Goal: Information Seeking & Learning: Find specific fact

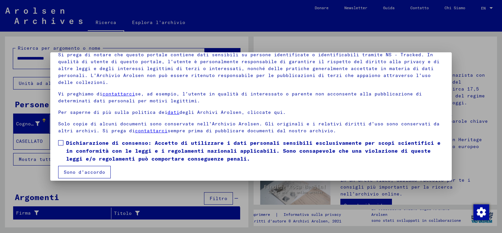
scroll to position [55, 0]
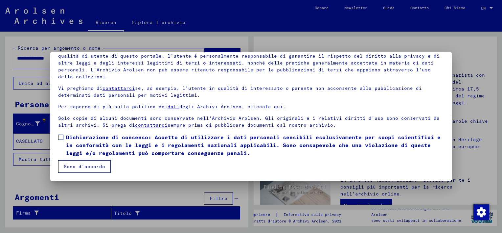
click at [81, 167] on button "Sono d'accordo" at bounding box center [84, 166] width 53 height 12
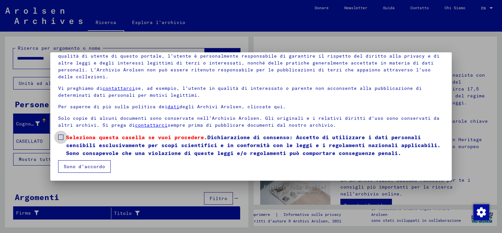
drag, startPoint x: 61, startPoint y: 137, endPoint x: 68, endPoint y: 154, distance: 18.6
click at [61, 138] on span at bounding box center [60, 136] width 5 height 5
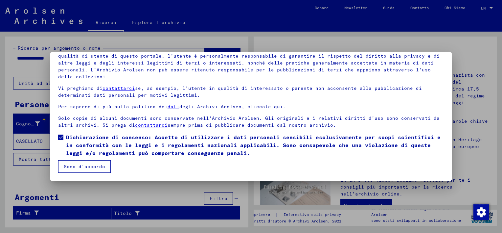
click at [74, 168] on button "Sono d'accordo" at bounding box center [84, 166] width 53 height 12
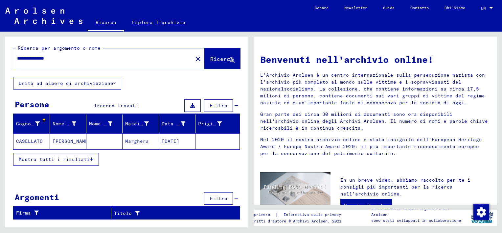
click at [97, 140] on mat-cell at bounding box center [104, 141] width 36 height 16
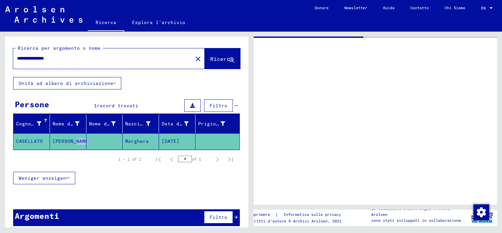
click at [97, 140] on mat-cell at bounding box center [104, 141] width 36 height 16
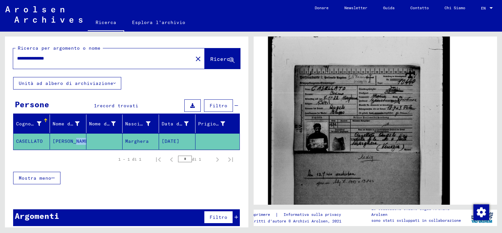
scroll to position [164, 0]
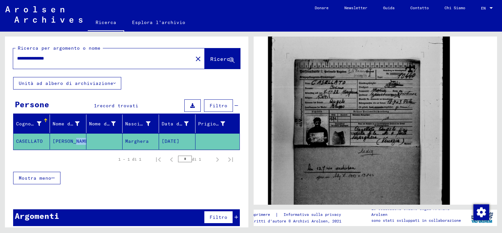
click at [350, 129] on img at bounding box center [359, 142] width 182 height 253
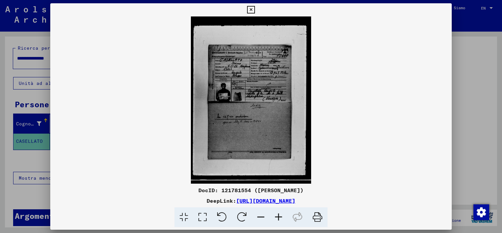
click at [282, 216] on icon at bounding box center [279, 217] width 18 height 20
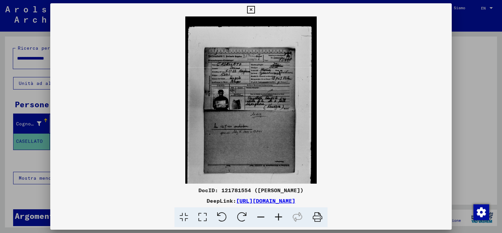
click at [282, 216] on icon at bounding box center [279, 217] width 18 height 20
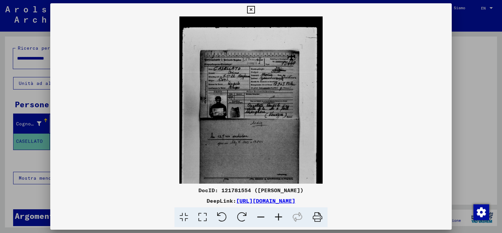
click at [282, 216] on icon at bounding box center [279, 217] width 18 height 20
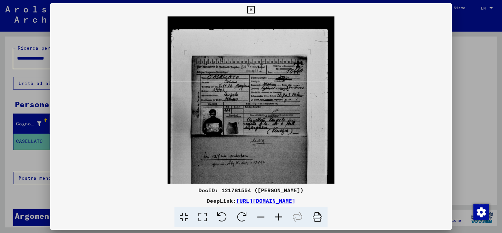
click at [282, 216] on icon at bounding box center [279, 217] width 18 height 20
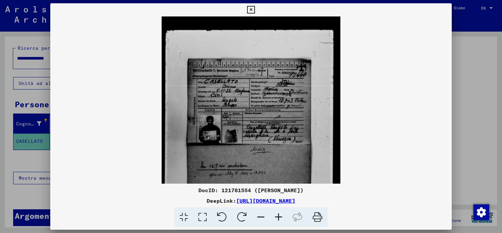
click at [282, 216] on icon at bounding box center [279, 217] width 18 height 20
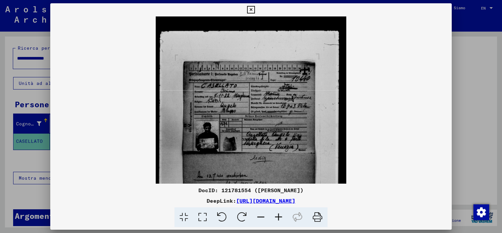
click at [283, 216] on icon at bounding box center [279, 217] width 18 height 20
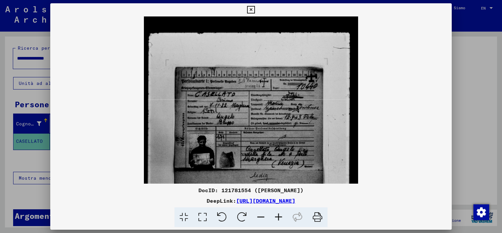
click at [283, 216] on icon at bounding box center [279, 217] width 18 height 20
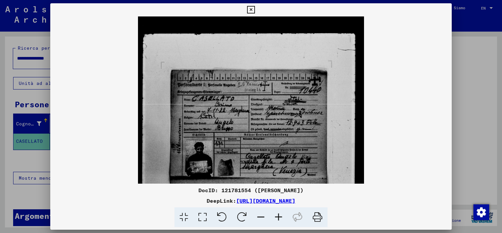
click at [283, 216] on icon at bounding box center [279, 217] width 18 height 20
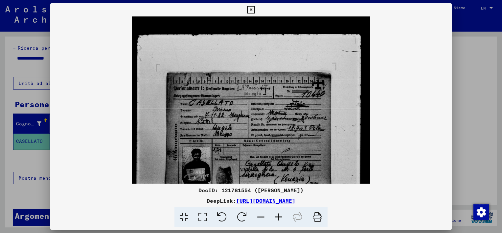
click at [283, 215] on icon at bounding box center [279, 217] width 18 height 20
click at [283, 214] on icon at bounding box center [279, 217] width 18 height 20
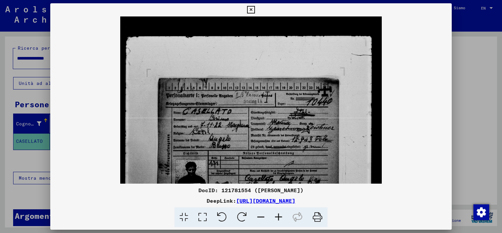
click at [283, 214] on icon at bounding box center [279, 217] width 18 height 20
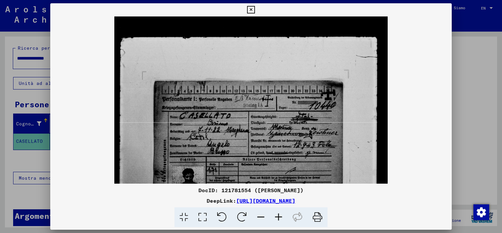
click at [283, 214] on icon at bounding box center [279, 217] width 18 height 20
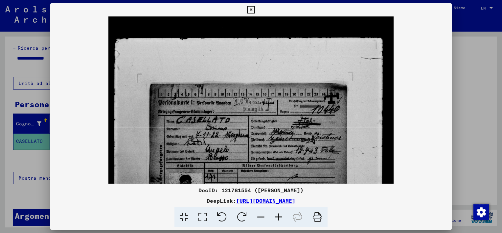
click at [283, 214] on icon at bounding box center [279, 217] width 18 height 20
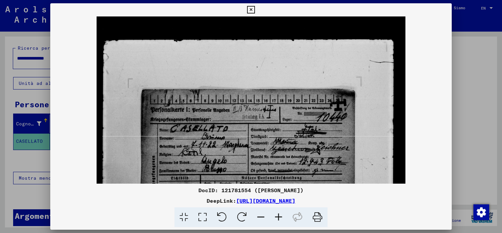
click at [283, 214] on icon at bounding box center [279, 217] width 18 height 20
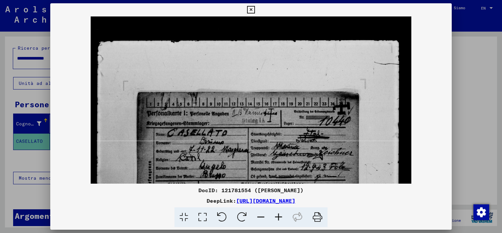
click at [283, 214] on icon at bounding box center [279, 217] width 18 height 20
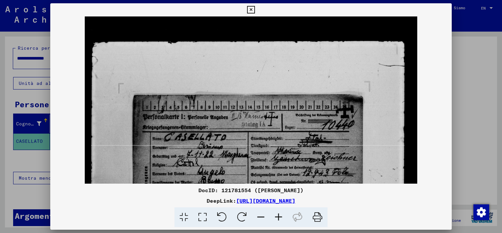
click at [283, 214] on icon at bounding box center [279, 217] width 18 height 20
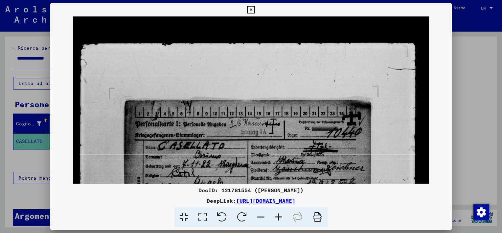
click at [283, 214] on icon at bounding box center [279, 217] width 18 height 20
click at [283, 213] on icon at bounding box center [279, 217] width 18 height 20
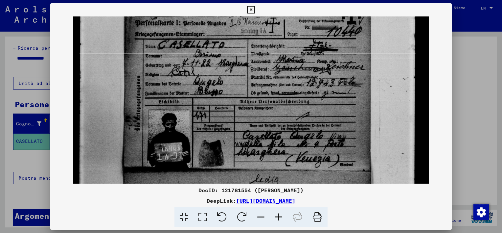
scroll to position [101, 0]
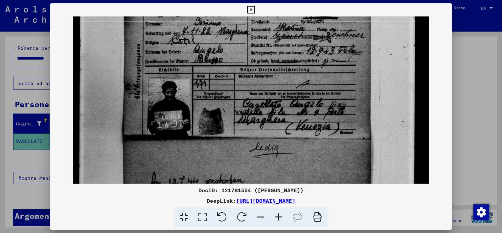
drag, startPoint x: 260, startPoint y: 180, endPoint x: 262, endPoint y: 98, distance: 82.2
click at [267, 57] on img at bounding box center [251, 132] width 356 height 496
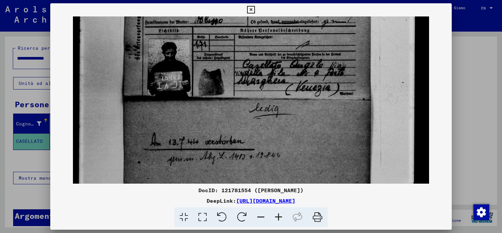
scroll to position [179, 0]
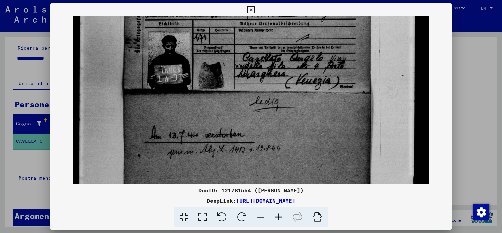
drag, startPoint x: 264, startPoint y: 143, endPoint x: 274, endPoint y: 99, distance: 45.0
click at [274, 99] on img at bounding box center [251, 86] width 356 height 496
click at [314, 218] on icon at bounding box center [318, 217] width 20 height 20
click at [248, 7] on icon at bounding box center [251, 10] width 8 height 8
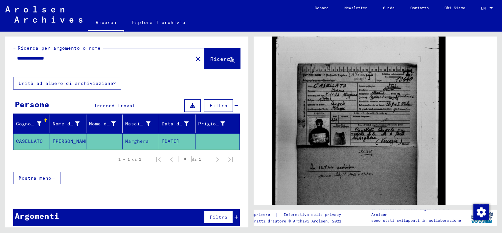
click at [86, 55] on input "**********" at bounding box center [103, 58] width 172 height 7
type input "*"
type input "******"
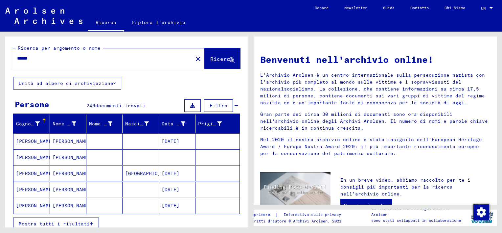
click at [80, 218] on button "Mostra tutti i risultati" at bounding box center [56, 223] width 86 height 12
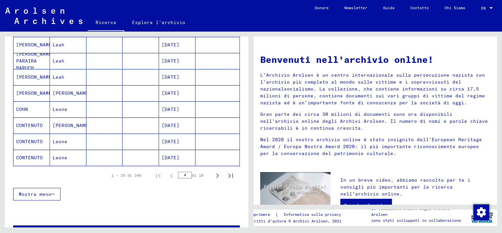
scroll to position [371, 0]
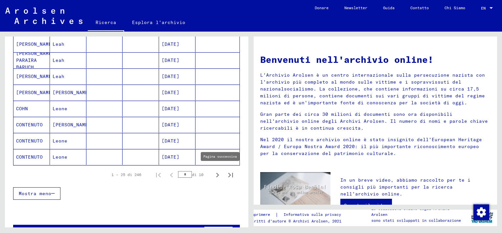
click at [214, 172] on icon "Pagina successiva" at bounding box center [217, 174] width 9 height 9
type input "*"
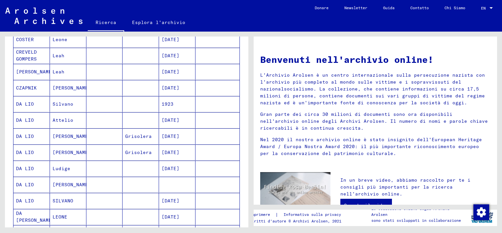
scroll to position [272, 0]
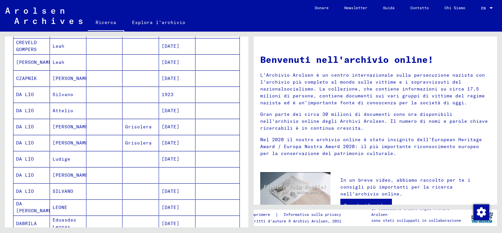
click at [145, 96] on mat-cell at bounding box center [141, 94] width 36 height 16
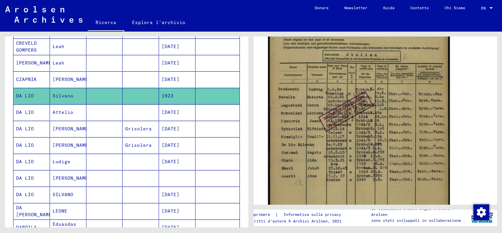
scroll to position [128, 0]
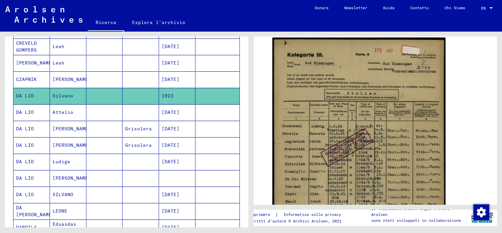
click at [109, 107] on mat-cell at bounding box center [104, 112] width 36 height 16
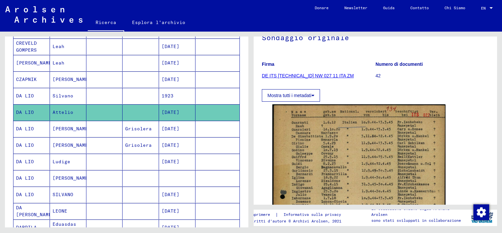
scroll to position [99, 0]
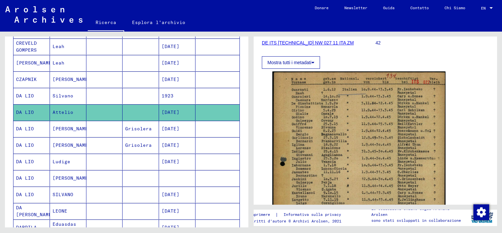
click at [112, 157] on mat-cell at bounding box center [104, 162] width 36 height 16
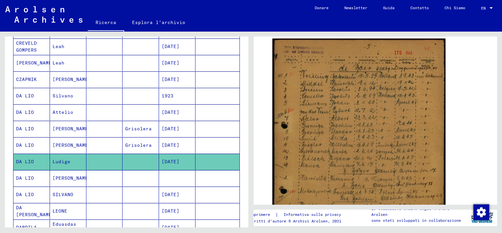
scroll to position [66, 0]
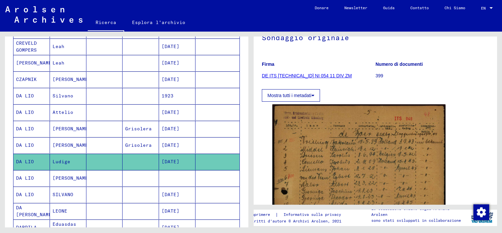
click at [99, 177] on mat-cell at bounding box center [104, 178] width 36 height 16
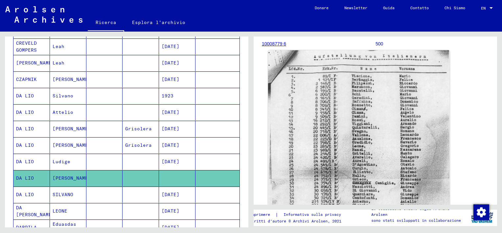
scroll to position [99, 0]
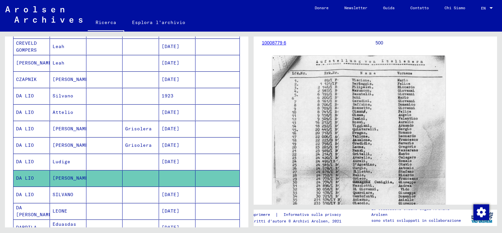
click at [99, 192] on mat-cell at bounding box center [104, 194] width 36 height 16
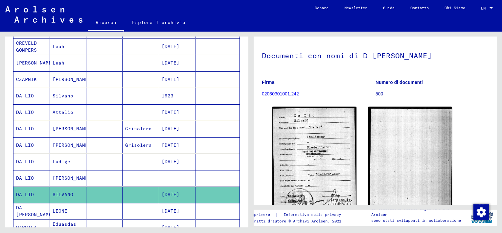
scroll to position [99, 0]
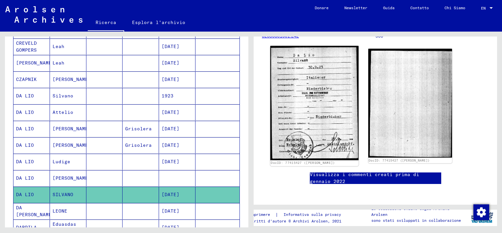
click at [317, 132] on img at bounding box center [315, 103] width 88 height 114
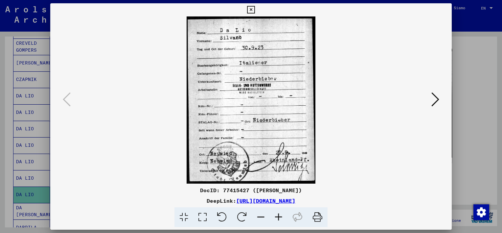
click at [253, 11] on icon at bounding box center [251, 10] width 8 height 8
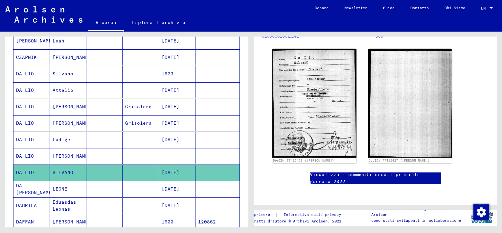
scroll to position [308, 0]
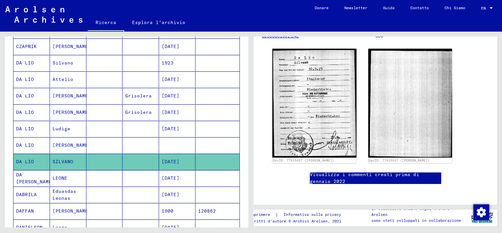
click at [102, 175] on mat-cell at bounding box center [104, 178] width 36 height 16
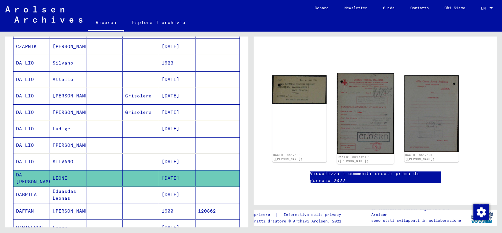
scroll to position [27, 0]
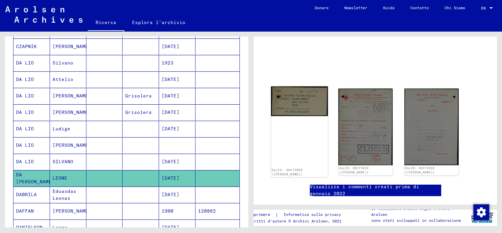
click at [300, 104] on img at bounding box center [299, 101] width 57 height 30
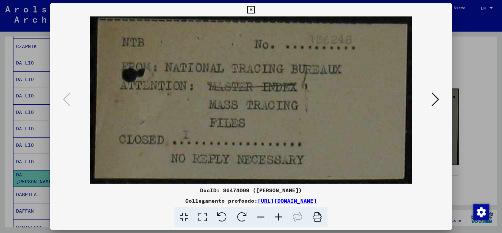
click at [436, 101] on icon at bounding box center [436, 99] width 8 height 16
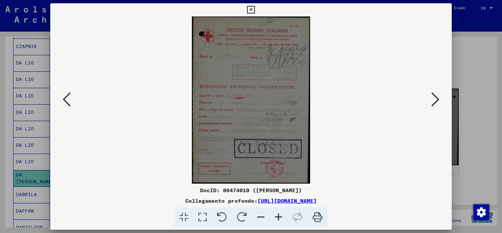
click at [288, 210] on icon at bounding box center [298, 217] width 20 height 20
drag, startPoint x: 288, startPoint y: 210, endPoint x: 279, endPoint y: 108, distance: 102.9
click at [284, 212] on span at bounding box center [251, 217] width 153 height 20
click at [279, 217] on icon at bounding box center [279, 217] width 18 height 20
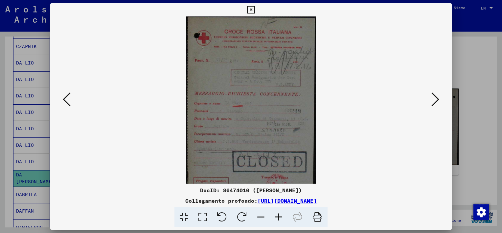
click at [279, 217] on icon at bounding box center [279, 217] width 18 height 20
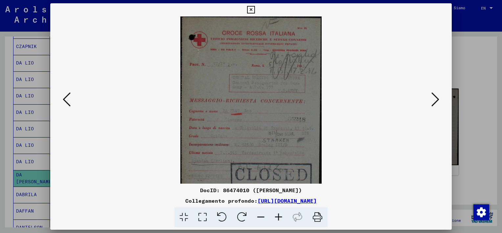
click at [279, 217] on icon at bounding box center [279, 217] width 18 height 20
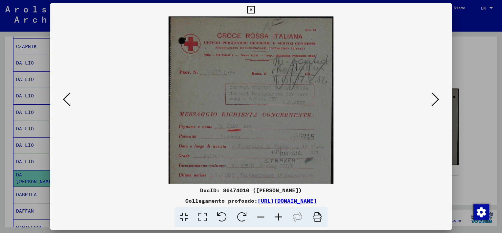
click at [279, 217] on icon at bounding box center [279, 217] width 18 height 20
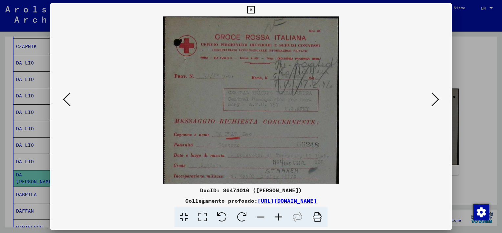
click at [279, 217] on icon at bounding box center [279, 217] width 18 height 20
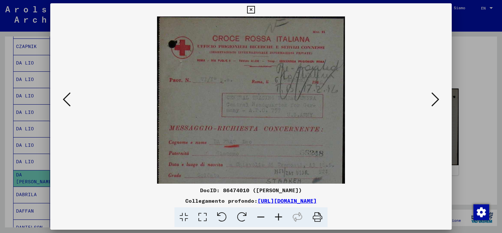
click at [279, 217] on icon at bounding box center [279, 217] width 18 height 20
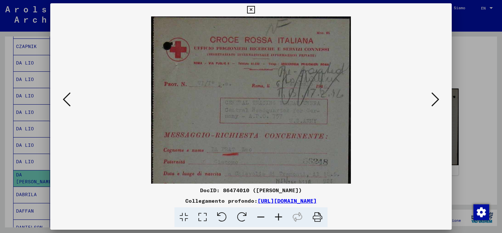
click at [279, 217] on icon at bounding box center [279, 217] width 18 height 20
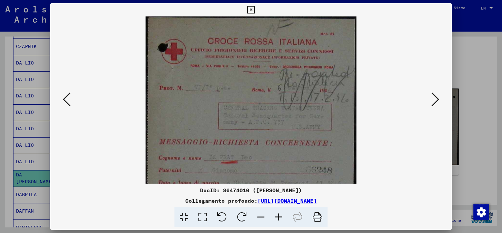
click at [279, 217] on icon at bounding box center [279, 217] width 18 height 20
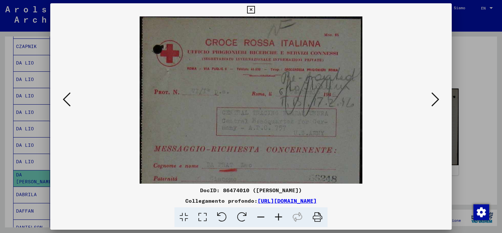
click at [279, 217] on icon at bounding box center [279, 217] width 18 height 20
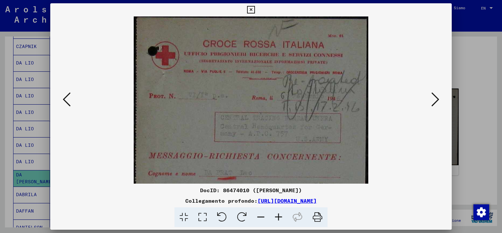
click at [279, 217] on icon at bounding box center [279, 217] width 18 height 20
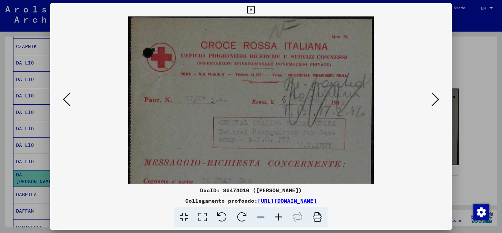
click at [251, 12] on icon at bounding box center [251, 10] width 8 height 8
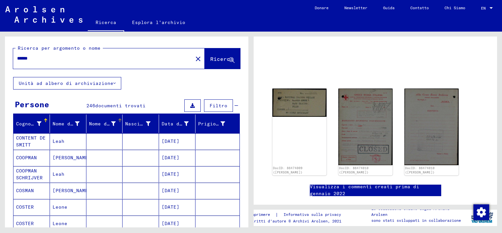
scroll to position [0, 0]
drag, startPoint x: 18, startPoint y: 58, endPoint x: 130, endPoint y: 61, distance: 112.5
click at [130, 61] on input "******" at bounding box center [103, 58] width 172 height 7
type input "**********"
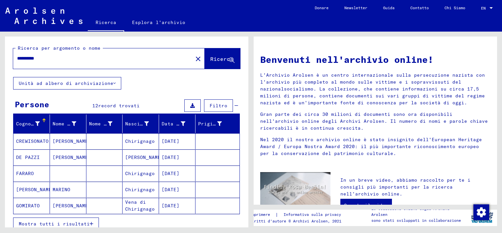
click at [57, 221] on span "Mostra tutti i risultati" at bounding box center [54, 224] width 71 height 6
